Goal: Task Accomplishment & Management: Manage account settings

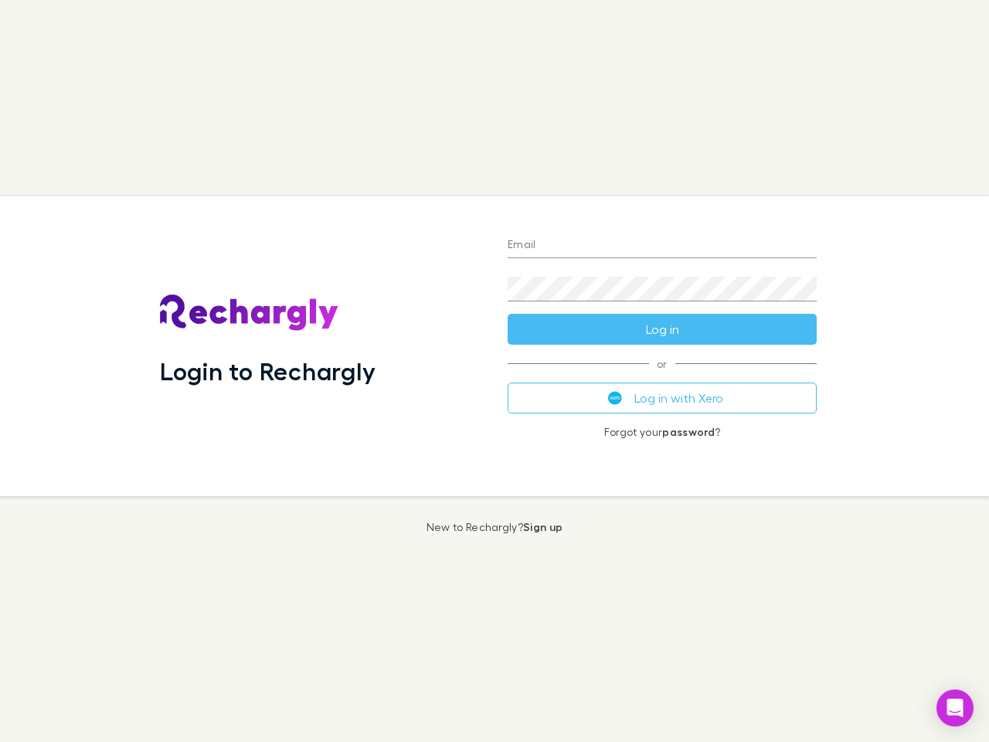
click at [495, 371] on div "Login to Rechargly" at bounding box center [322, 346] width 348 height 300
click at [662, 246] on input "Email" at bounding box center [662, 245] width 309 height 25
click at [662, 329] on form "Email Password Log in" at bounding box center [662, 283] width 309 height 124
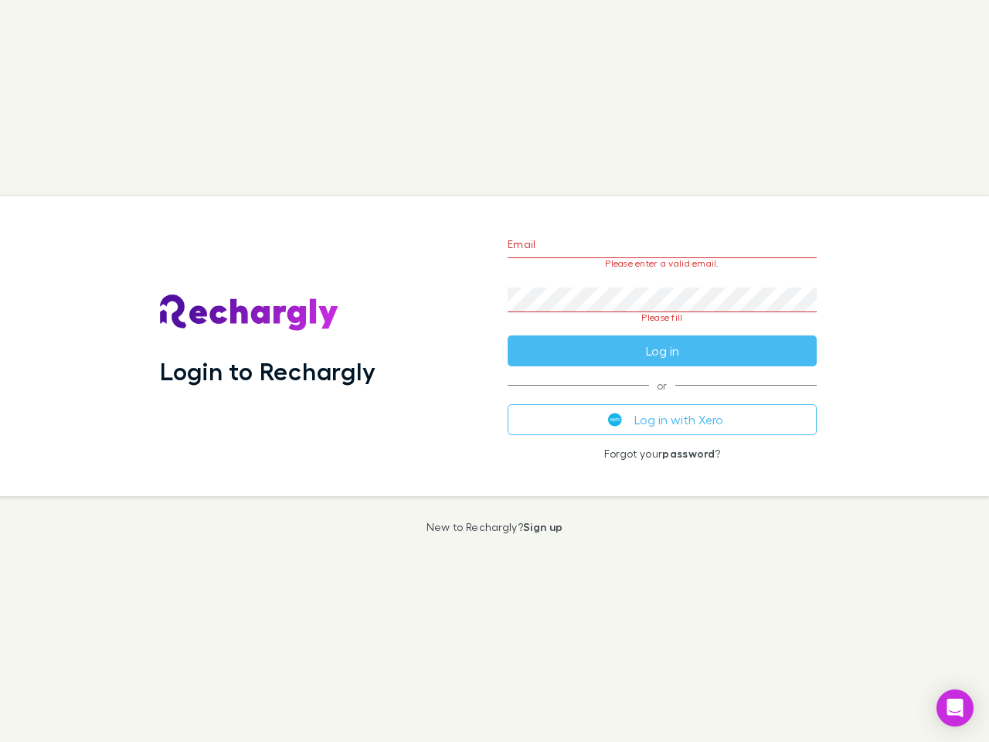
click at [662, 398] on div "Email Please enter a valid email. Password Please fill Log in or Log in with Xe…" at bounding box center [662, 346] width 334 height 300
click at [955, 708] on icon "Open Intercom Messenger" at bounding box center [956, 708] width 16 height 19
